Goal: Task Accomplishment & Management: Use online tool/utility

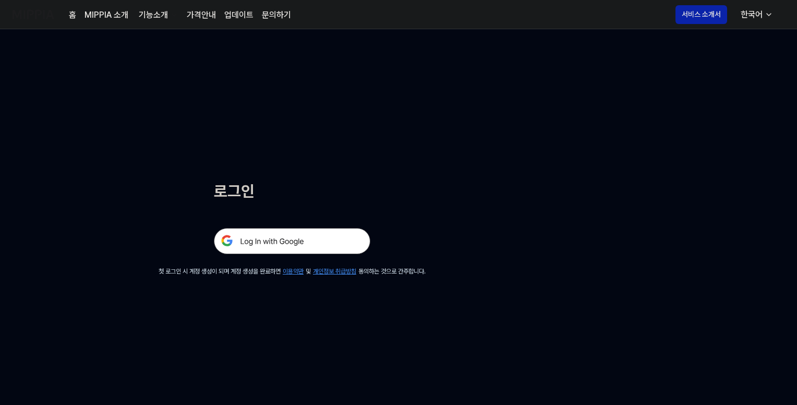
click at [271, 239] on img at bounding box center [292, 241] width 157 height 26
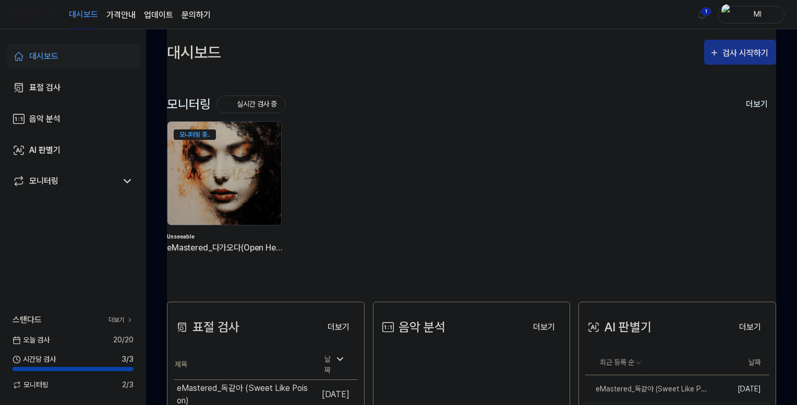
click at [730, 54] on div "검사 시작하기" at bounding box center [747, 53] width 49 height 14
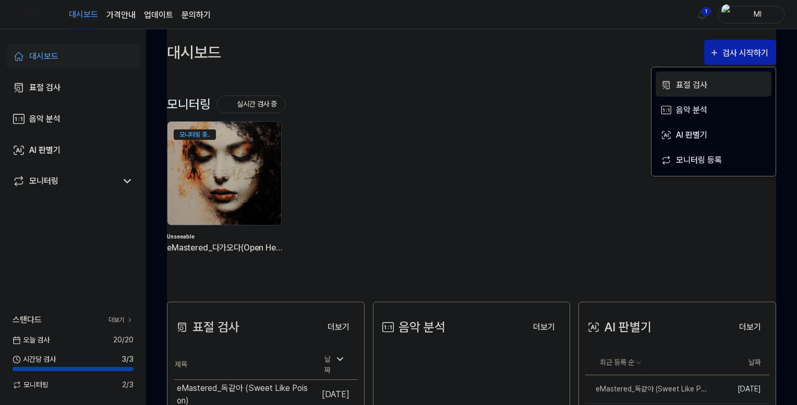
click at [682, 82] on div "표절 검사" at bounding box center [721, 85] width 91 height 14
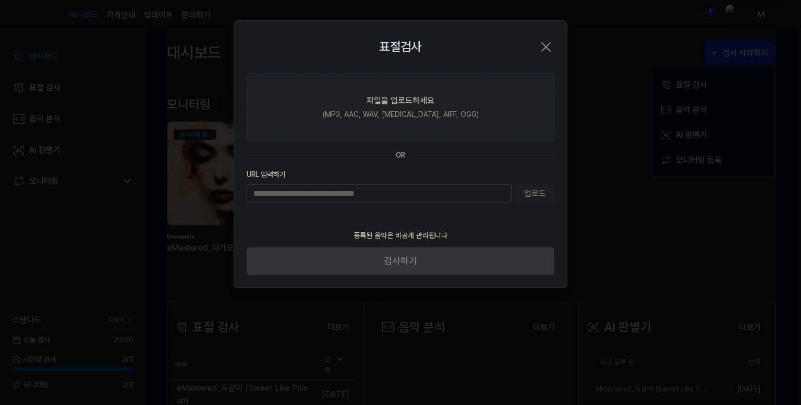
click at [388, 109] on div "(MP3, AAC, WAV, [MEDICAL_DATA], AIFF, OGG)" at bounding box center [401, 114] width 156 height 11
click at [0, 0] on input "파일을 업로드하세요 (MP3, AAC, WAV, [MEDICAL_DATA], AIFF, OGG)" at bounding box center [0, 0] width 0 height 0
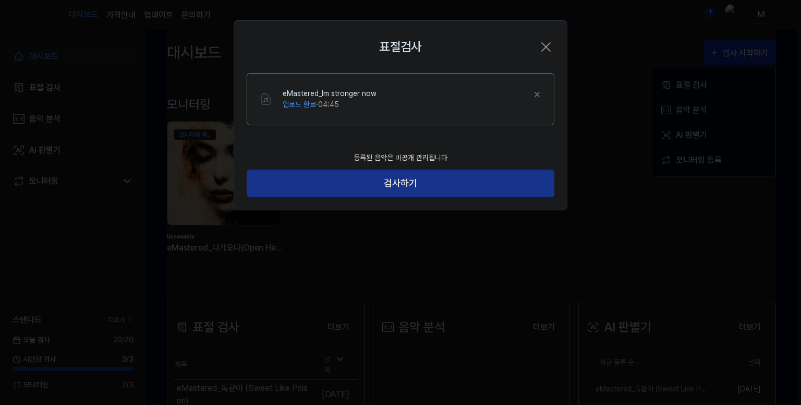
click at [422, 178] on button "검사하기" at bounding box center [401, 184] width 308 height 28
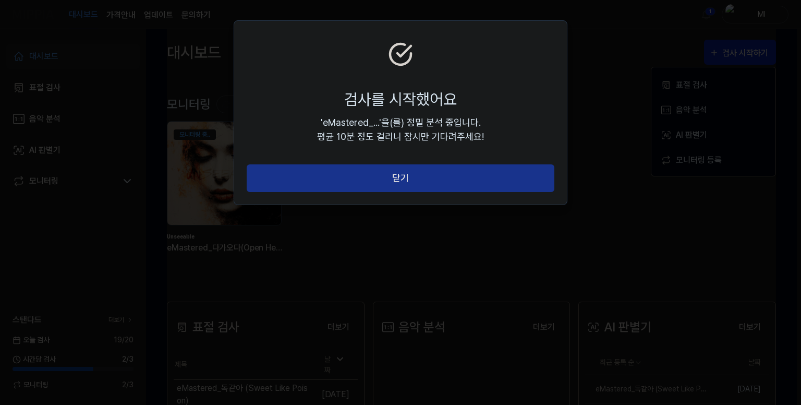
click at [449, 178] on button "닫기" at bounding box center [401, 178] width 308 height 28
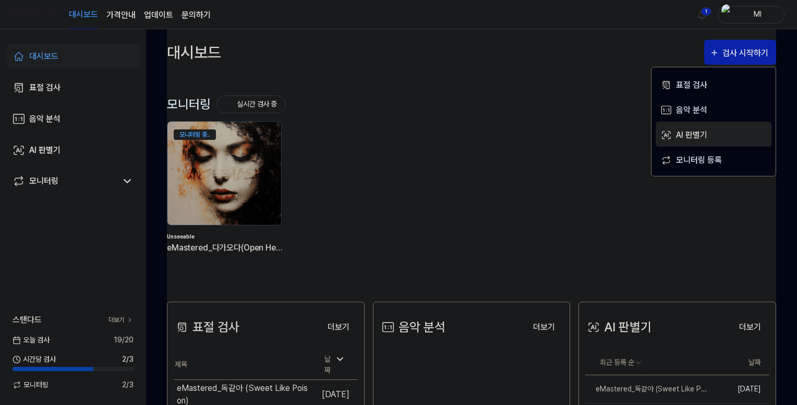
click at [690, 131] on div "AI 판별기" at bounding box center [721, 135] width 91 height 14
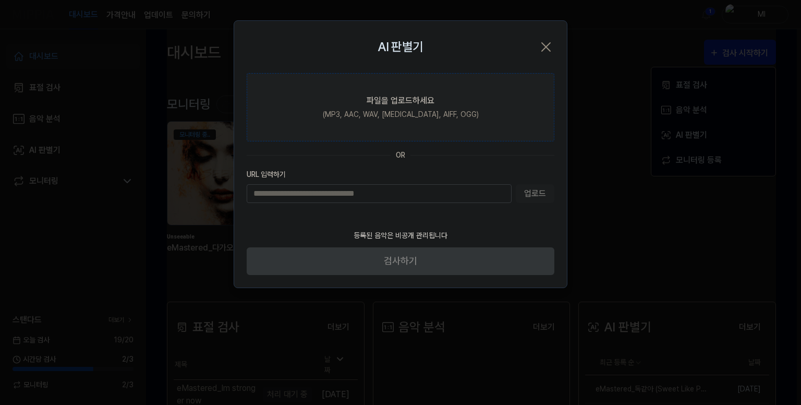
click at [351, 95] on label "파일을 업로드하세요 (MP3, AAC, WAV, [MEDICAL_DATA], AIFF, OGG)" at bounding box center [401, 107] width 308 height 68
click at [0, 0] on input "파일을 업로드하세요 (MP3, AAC, WAV, [MEDICAL_DATA], AIFF, OGG)" at bounding box center [0, 0] width 0 height 0
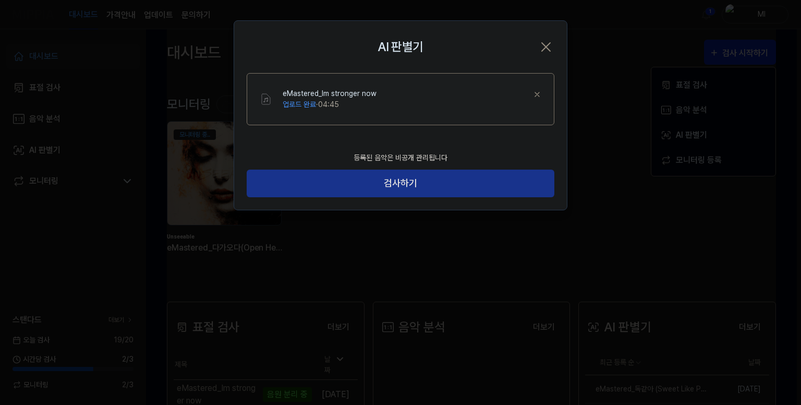
click at [415, 182] on button "검사하기" at bounding box center [401, 184] width 308 height 28
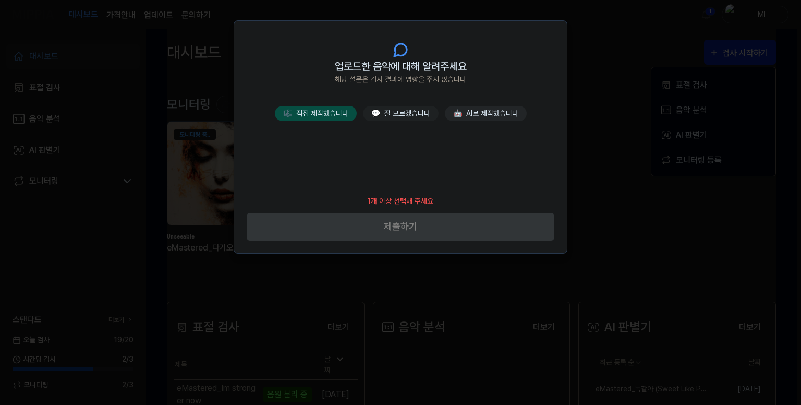
drag, startPoint x: 303, startPoint y: 109, endPoint x: 331, endPoint y: 116, distance: 28.5
click at [304, 109] on button "🎼 직접 제작했습니다" at bounding box center [316, 113] width 82 height 15
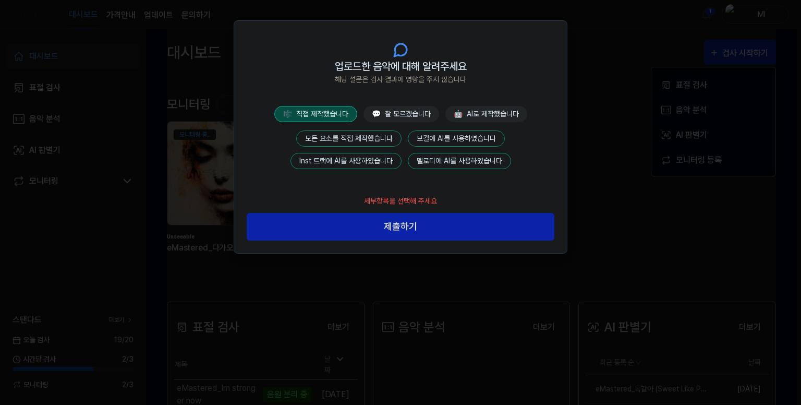
click at [358, 140] on button "모든 요소를 직접 제작했습니다" at bounding box center [348, 138] width 105 height 16
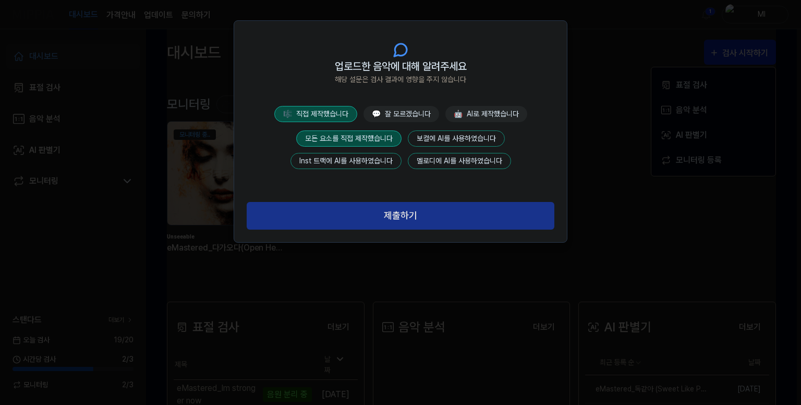
click at [424, 215] on button "제출하기" at bounding box center [401, 216] width 308 height 28
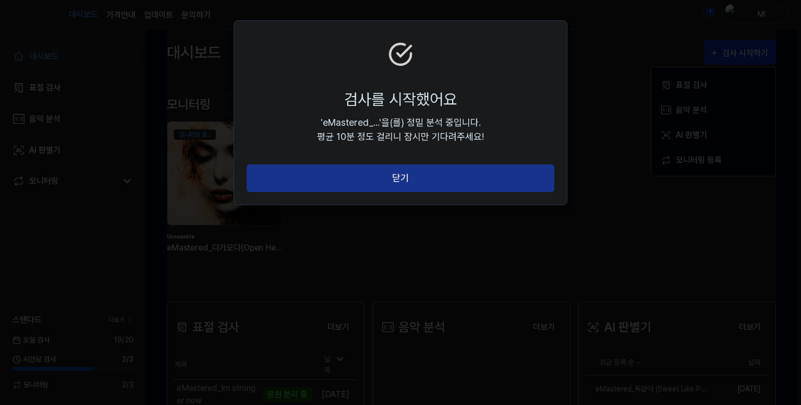
click at [422, 181] on button "닫기" at bounding box center [401, 178] width 308 height 28
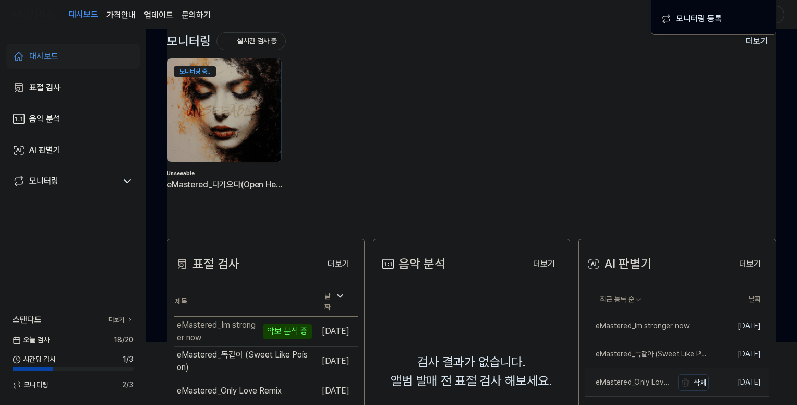
scroll to position [157, 0]
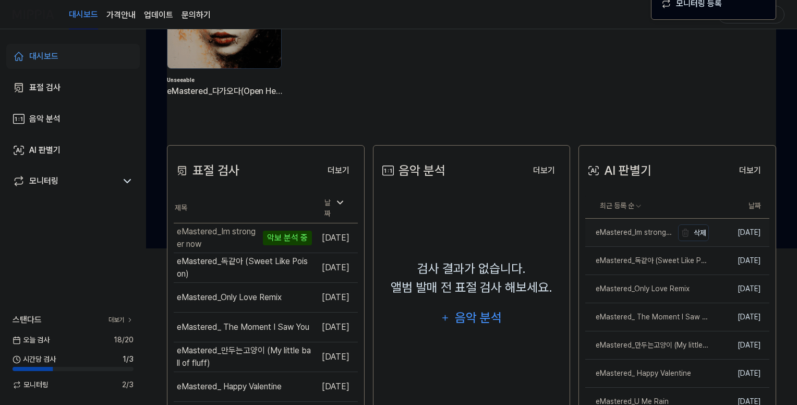
click at [635, 230] on div "eMastered_Im stronger now" at bounding box center [629, 232] width 88 height 11
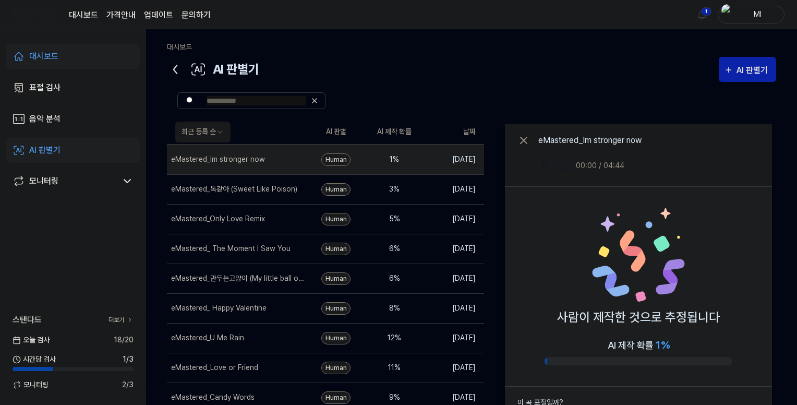
click at [175, 66] on icon at bounding box center [175, 69] width 17 height 17
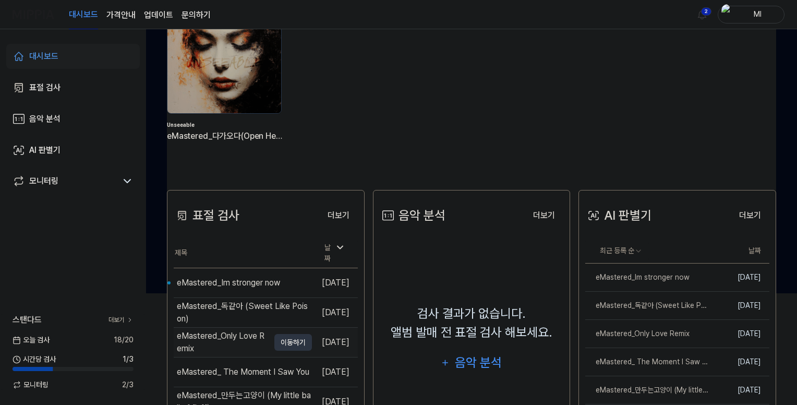
scroll to position [209, 0]
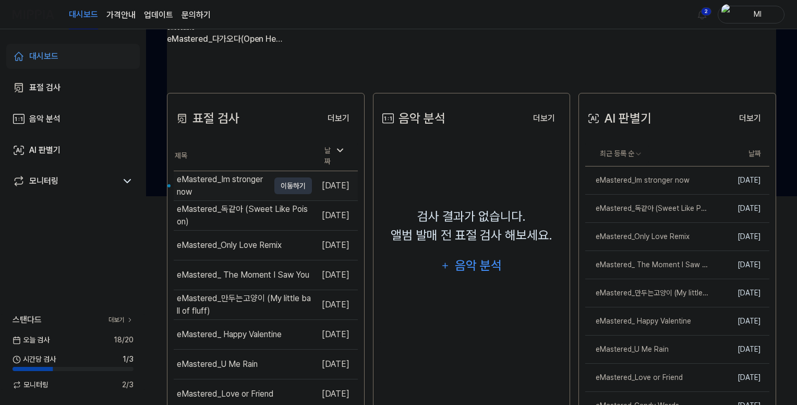
click at [231, 178] on div "eMastered_Im stronger now" at bounding box center [223, 185] width 92 height 25
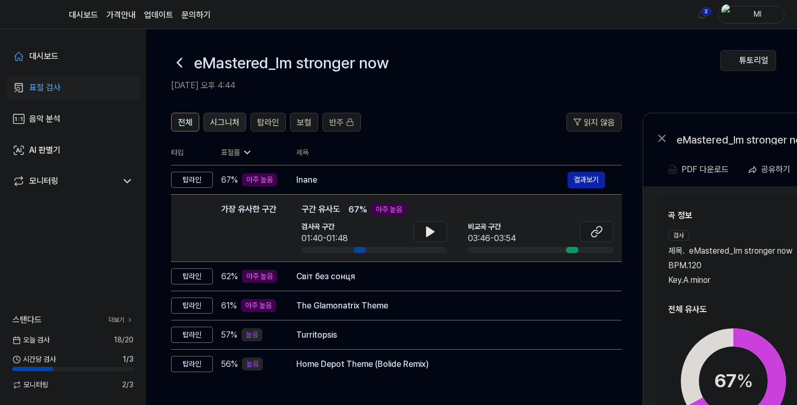
click at [225, 119] on span "시그니처" at bounding box center [224, 122] width 29 height 13
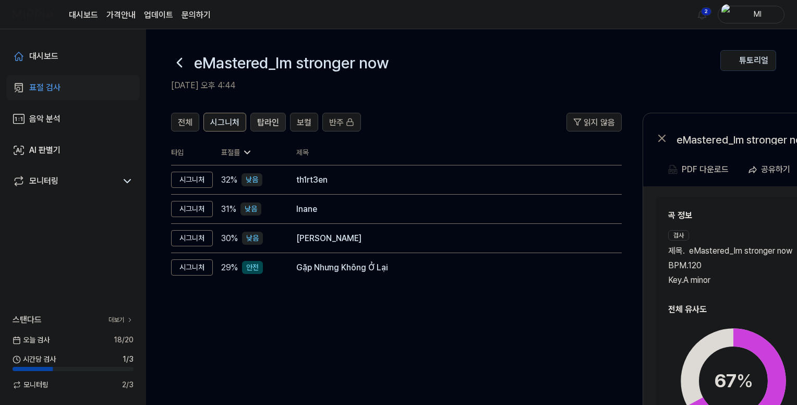
click at [261, 121] on span "탑라인" at bounding box center [268, 122] width 22 height 13
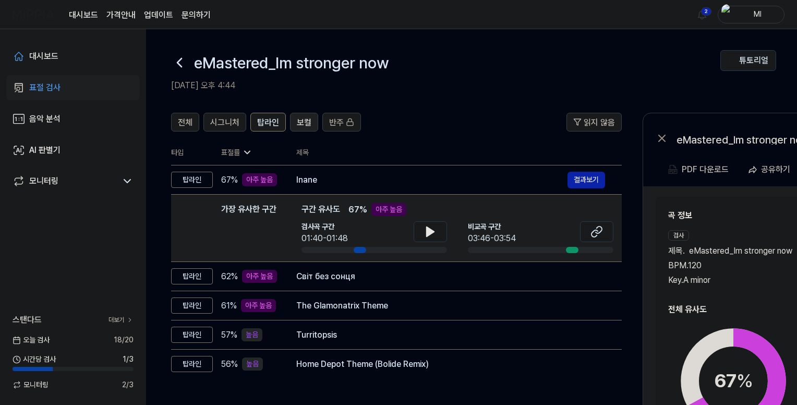
click at [303, 119] on span "보컬" at bounding box center [304, 122] width 15 height 13
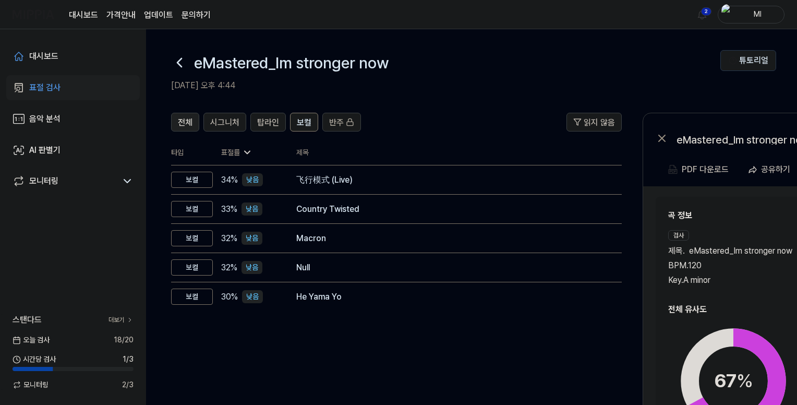
click at [184, 119] on span "전체" at bounding box center [185, 122] width 15 height 13
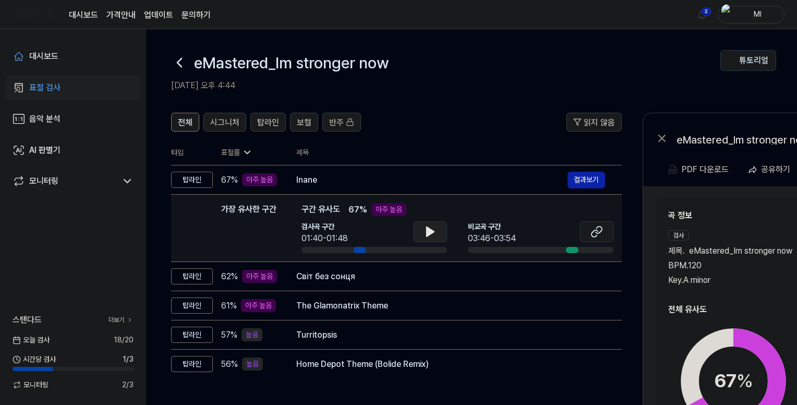
click at [435, 230] on icon at bounding box center [430, 231] width 13 height 13
click at [433, 230] on icon at bounding box center [432, 231] width 2 height 8
click at [433, 230] on icon at bounding box center [430, 231] width 13 height 13
click at [429, 231] on icon at bounding box center [428, 231] width 2 height 8
click at [596, 232] on icon at bounding box center [599, 229] width 6 height 7
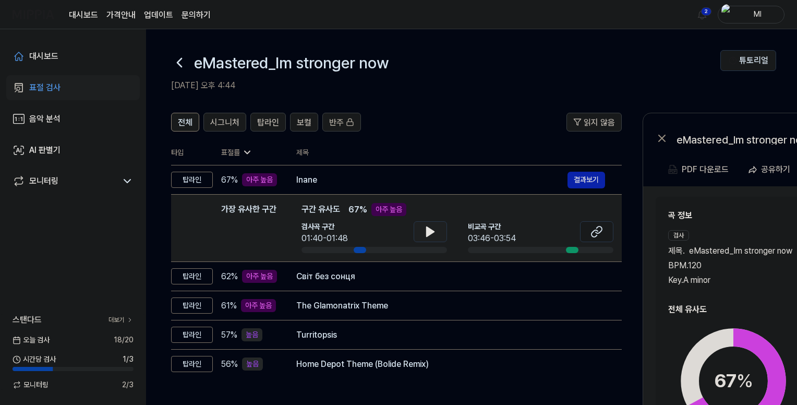
click at [753, 267] on div "BPM. 120" at bounding box center [733, 265] width 130 height 13
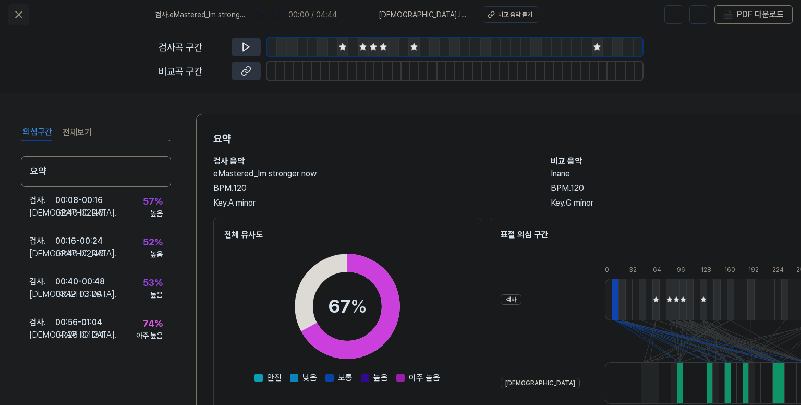
click at [19, 15] on icon at bounding box center [19, 14] width 6 height 6
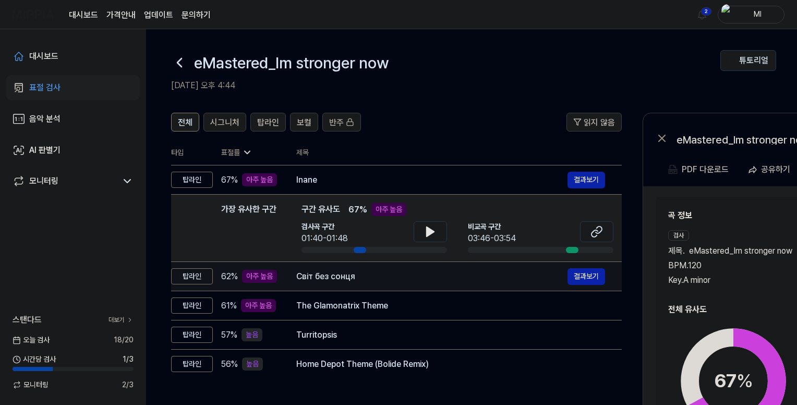
click at [418, 281] on div "Світ без сонця" at bounding box center [431, 276] width 271 height 13
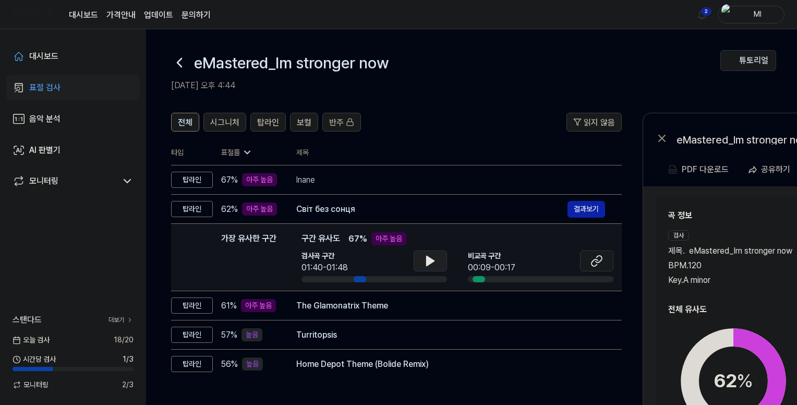
click at [432, 257] on icon at bounding box center [430, 261] width 13 height 13
click at [430, 258] on icon at bounding box center [430, 260] width 7 height 9
click at [430, 258] on icon at bounding box center [430, 261] width 13 height 13
click at [601, 260] on icon at bounding box center [599, 259] width 6 height 7
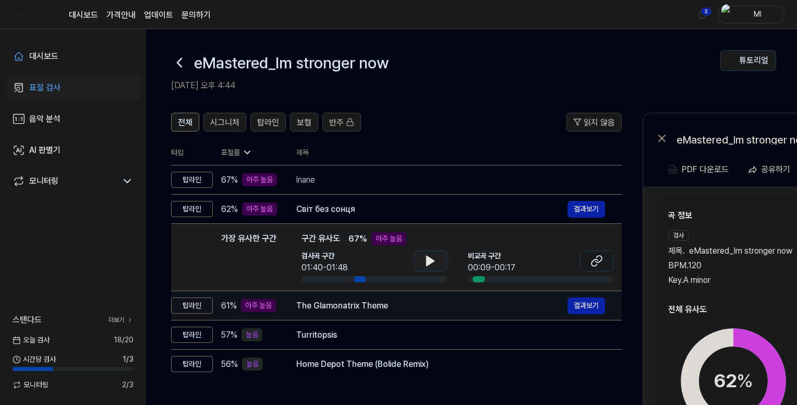
click at [429, 308] on div "The Glamonatrix Theme" at bounding box center [431, 305] width 271 height 13
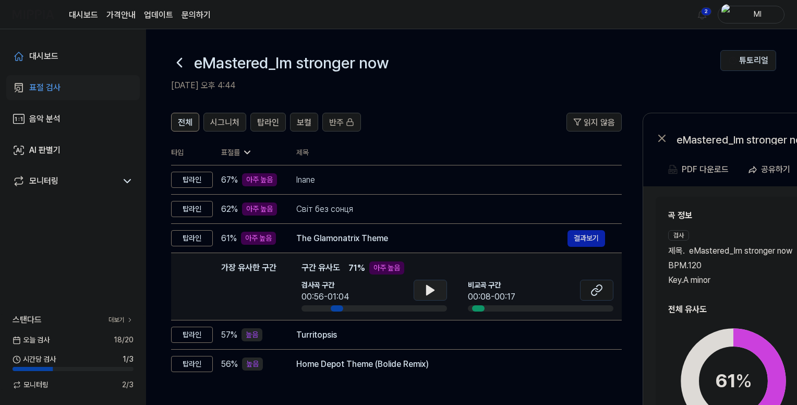
click at [427, 292] on icon at bounding box center [430, 289] width 7 height 9
click at [429, 289] on icon at bounding box center [430, 290] width 13 height 13
click at [598, 291] on icon at bounding box center [599, 288] width 6 height 7
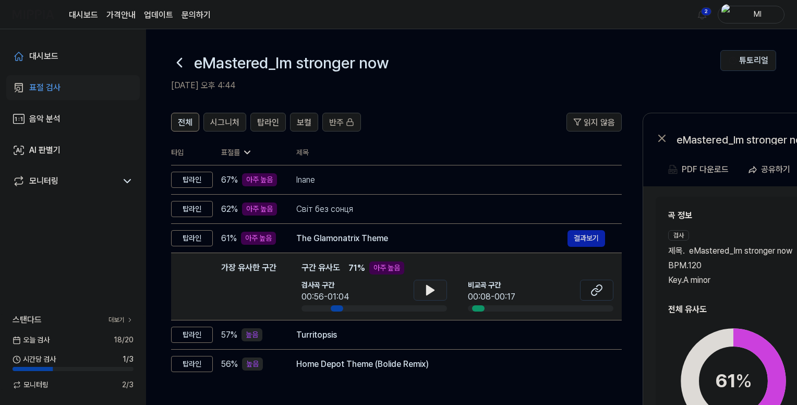
click at [738, 224] on div "곡 정보 검사 제목 . eMastered_Im stronger now BPM. 120 Key. A [DEMOGRAPHIC_DATA] 제목 . …" at bounding box center [809, 247] width 282 height 77
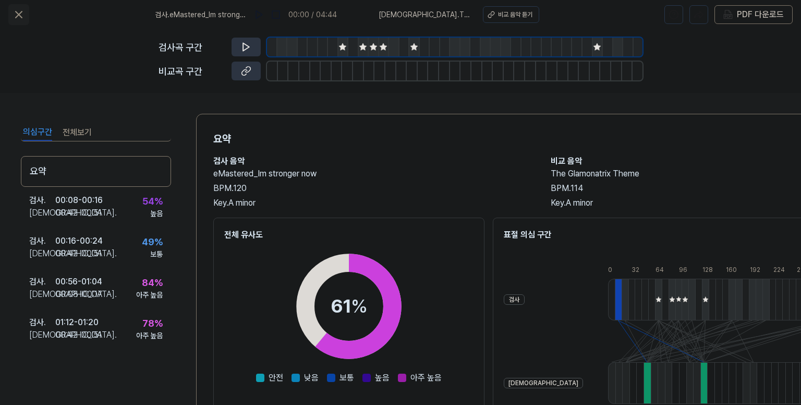
click at [22, 11] on icon at bounding box center [19, 14] width 13 height 13
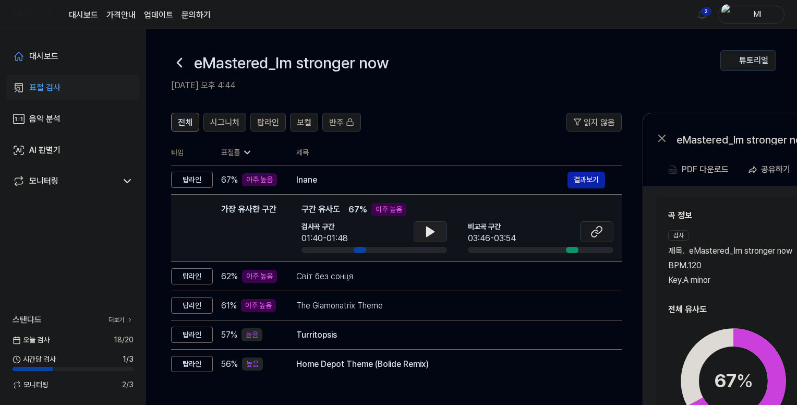
click at [429, 231] on icon at bounding box center [430, 231] width 7 height 9
click at [429, 232] on icon at bounding box center [428, 231] width 2 height 8
click at [603, 233] on icon at bounding box center [597, 231] width 13 height 13
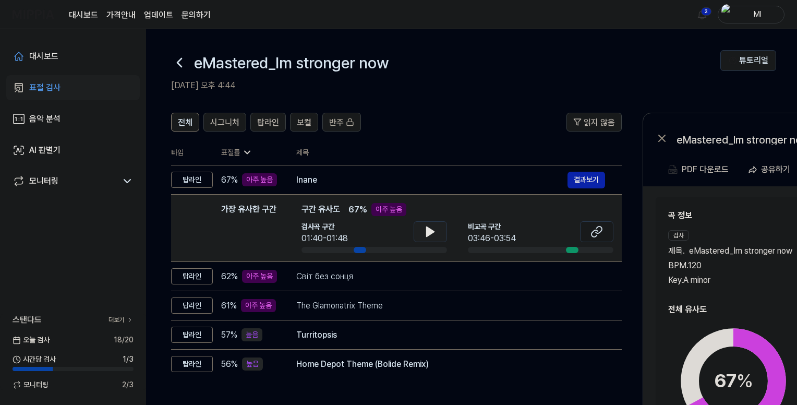
click at [745, 227] on div "곡 정보 검사 제목 . eMastered_Im stronger now BPM. 120 Key. A [DEMOGRAPHIC_DATA] 제목 . …" at bounding box center [808, 247] width 281 height 77
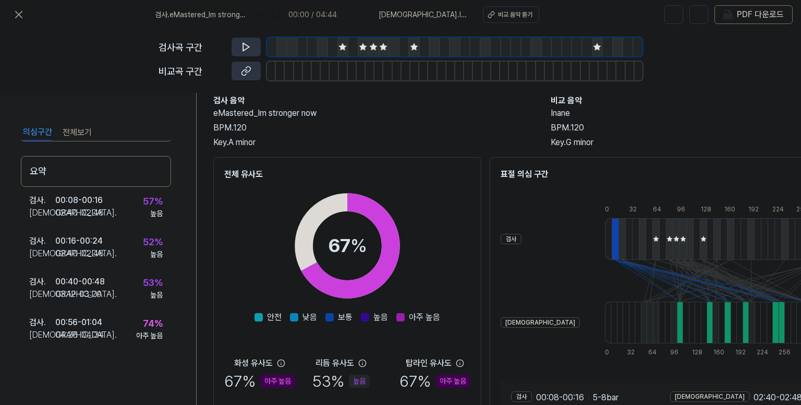
scroll to position [154, 0]
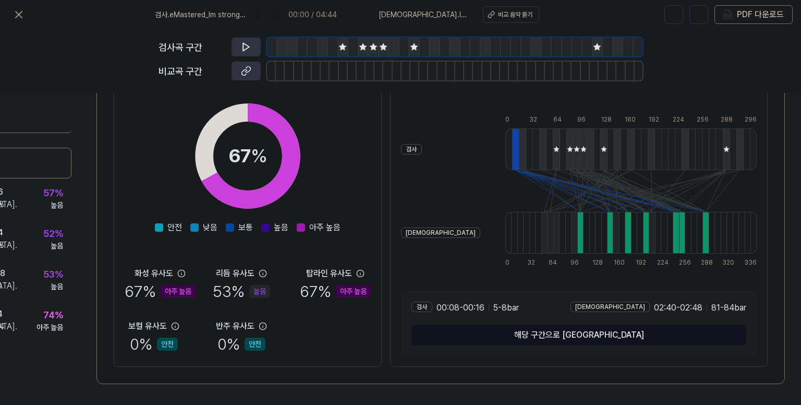
click at [618, 332] on button "해당 구간으로 [GEOGRAPHIC_DATA]" at bounding box center [579, 335] width 335 height 21
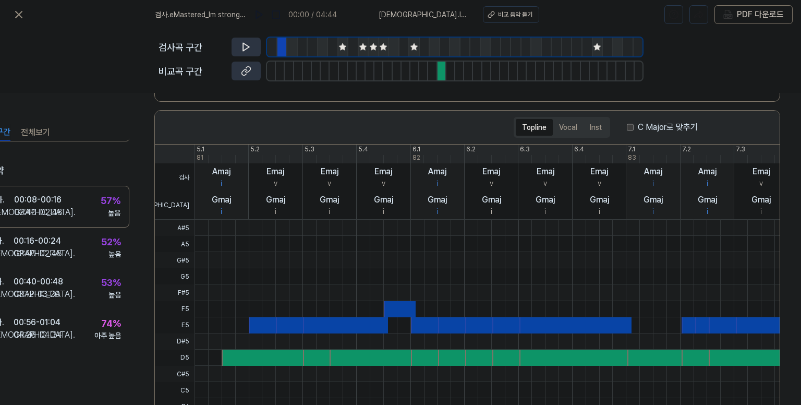
scroll to position [157, 46]
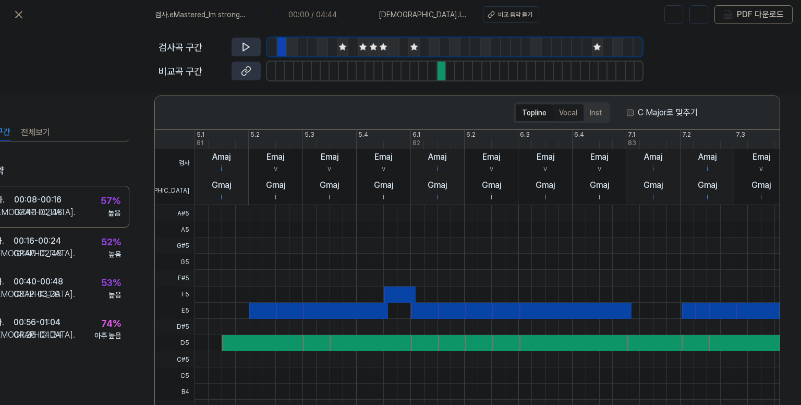
click at [567, 111] on button "Vocal" at bounding box center [568, 112] width 31 height 17
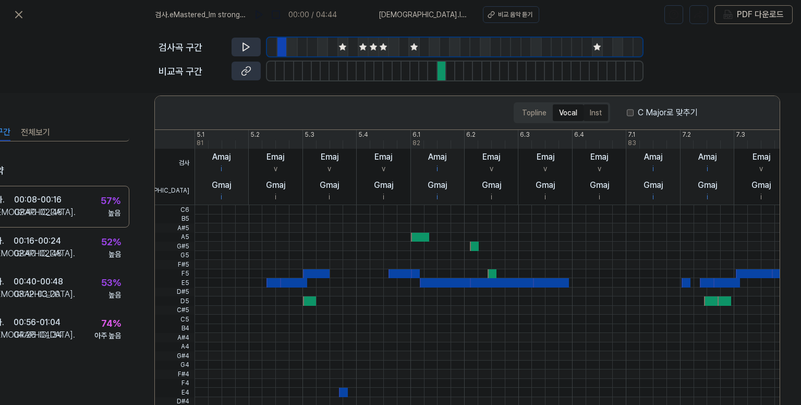
click at [590, 111] on button "Inst" at bounding box center [596, 112] width 25 height 17
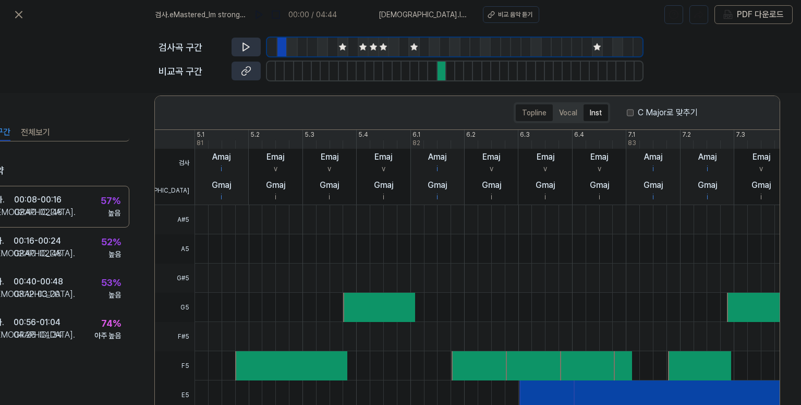
click at [541, 115] on button "Topline" at bounding box center [534, 112] width 37 height 17
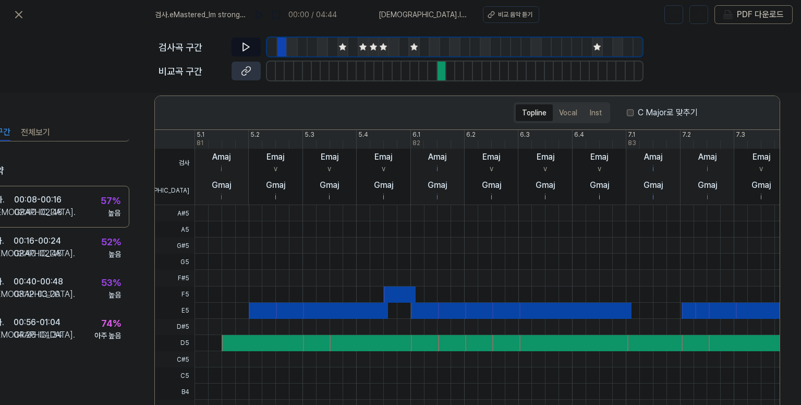
click at [249, 49] on icon at bounding box center [246, 47] width 10 height 10
click at [249, 50] on icon at bounding box center [246, 47] width 10 height 10
click at [249, 74] on icon at bounding box center [246, 71] width 10 height 10
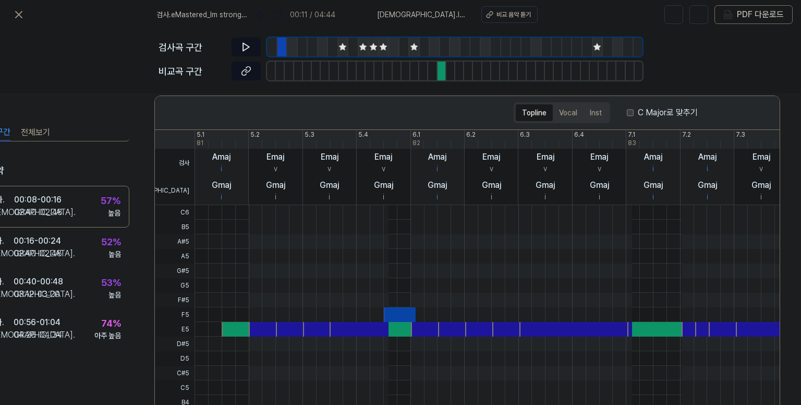
click at [250, 71] on icon at bounding box center [246, 71] width 10 height 10
click at [246, 44] on icon at bounding box center [246, 47] width 10 height 10
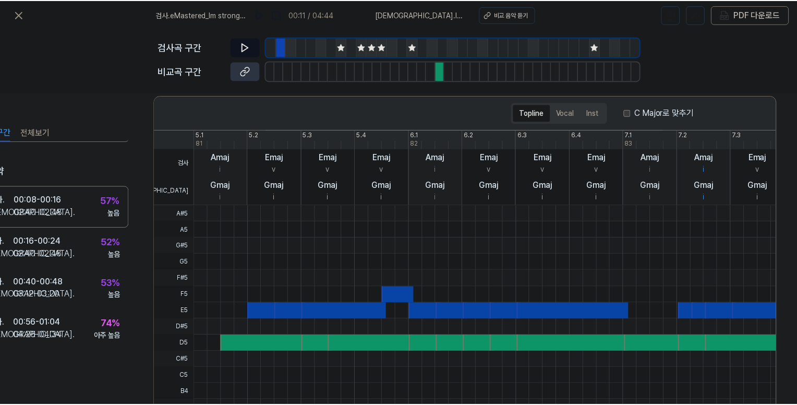
scroll to position [0, 46]
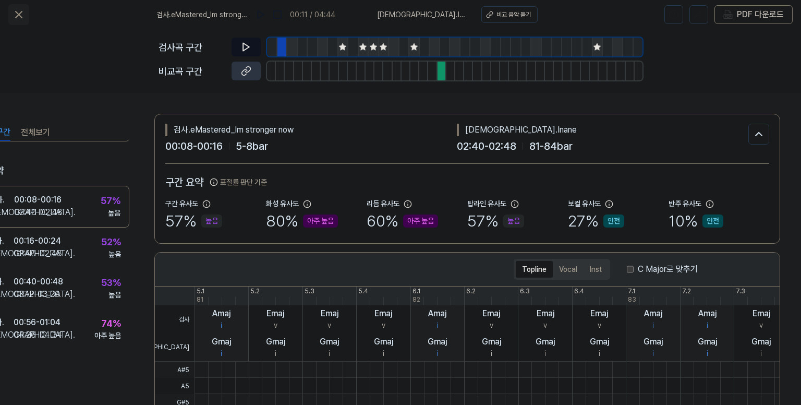
click at [20, 10] on icon at bounding box center [19, 14] width 13 height 13
